Goal: Entertainment & Leisure: Consume media (video, audio)

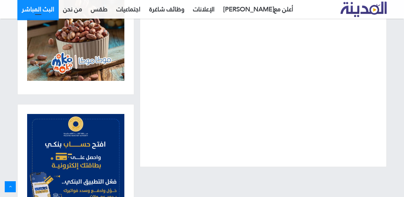
scroll to position [98, 0]
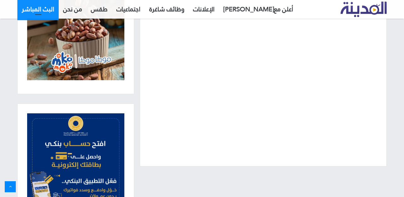
click at [44, 10] on link "البث المباشر" at bounding box center [37, 9] width 41 height 19
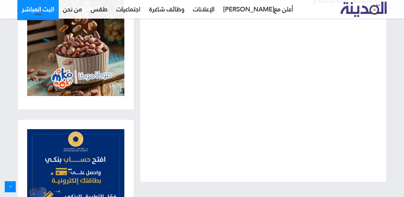
scroll to position [85, 0]
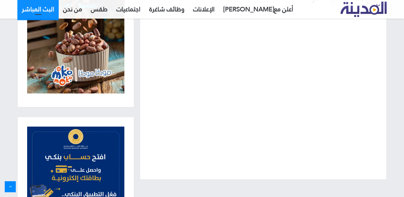
click at [43, 4] on link "البث المباشر" at bounding box center [37, 9] width 41 height 19
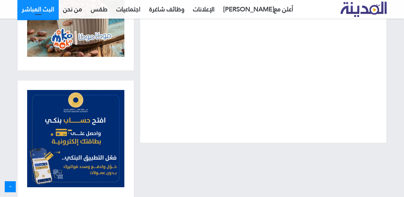
scroll to position [126, 0]
